Goal: Find specific page/section: Find specific page/section

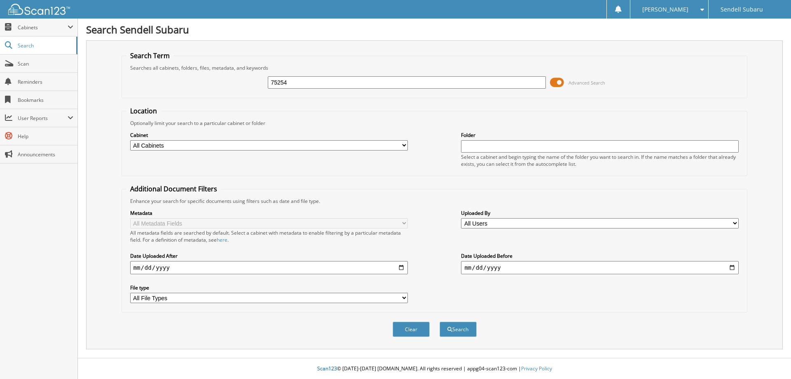
type input "75254"
click at [559, 81] on span at bounding box center [557, 82] width 14 height 12
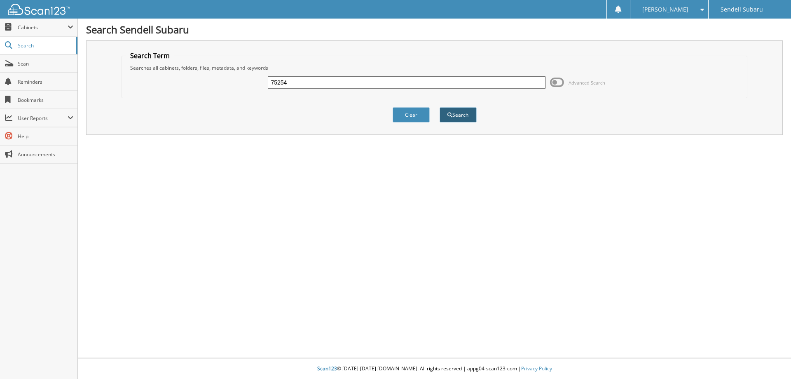
click at [467, 117] on button "Search" at bounding box center [458, 114] width 37 height 15
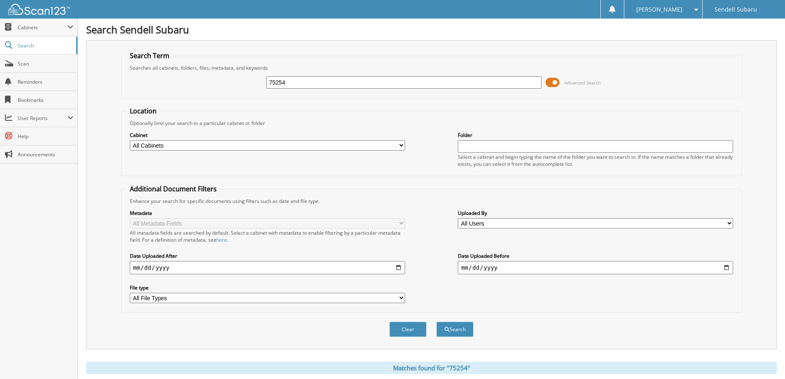
click at [554, 76] on span at bounding box center [553, 82] width 14 height 12
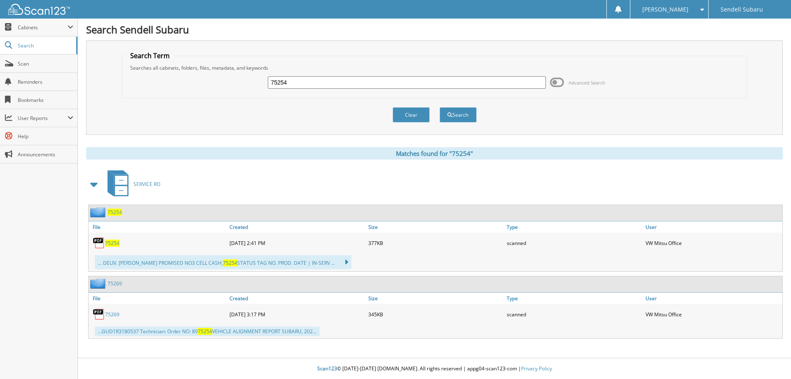
click at [114, 241] on span "75254" at bounding box center [112, 242] width 14 height 7
